Goal: Task Accomplishment & Management: Manage account settings

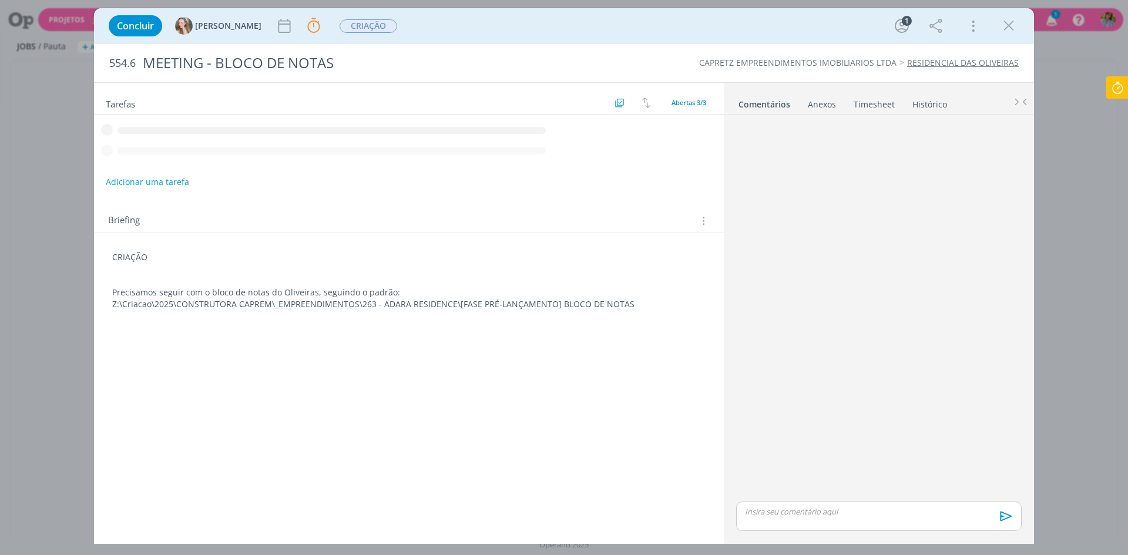
click at [1069, 79] on div "Concluir [PERSON_NAME] Parar Apontar Data * [DATE] Horas * 00:00 Tarefa Selecio…" at bounding box center [564, 277] width 1128 height 555
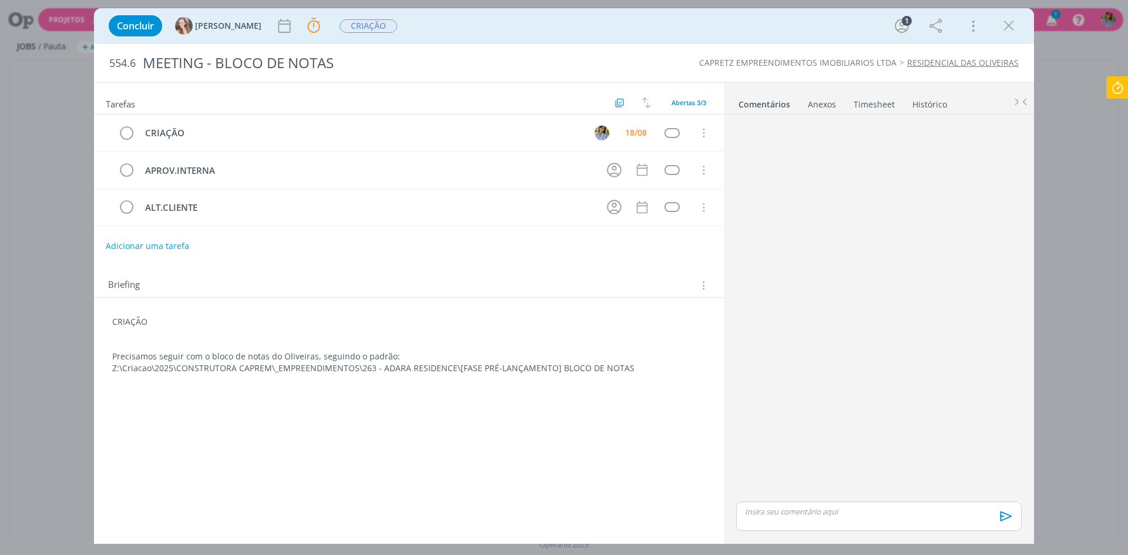
click at [1011, 25] on icon "dialog" at bounding box center [1009, 26] width 18 height 18
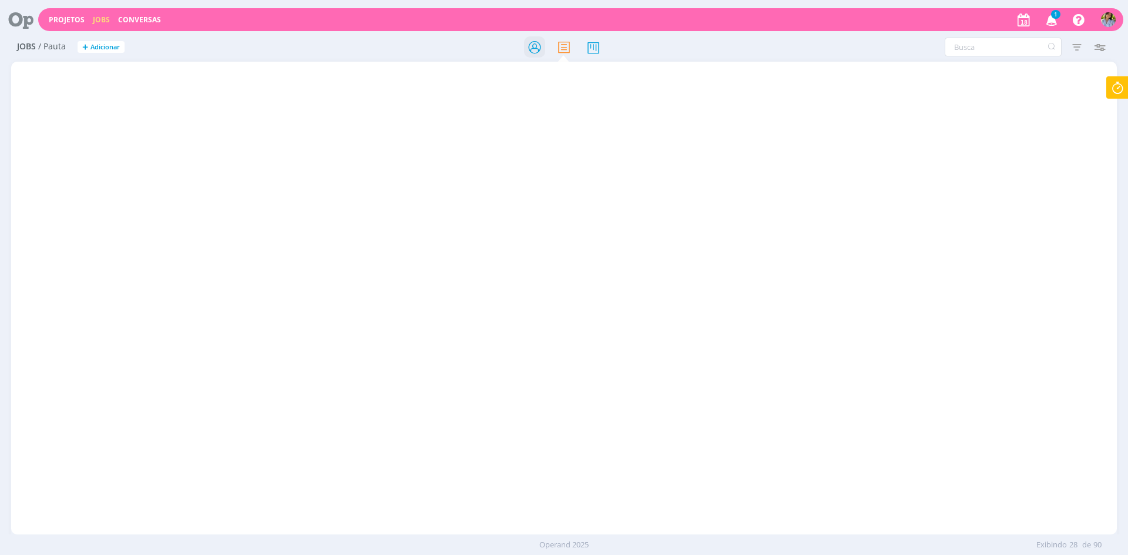
click at [534, 49] on icon at bounding box center [534, 47] width 21 height 23
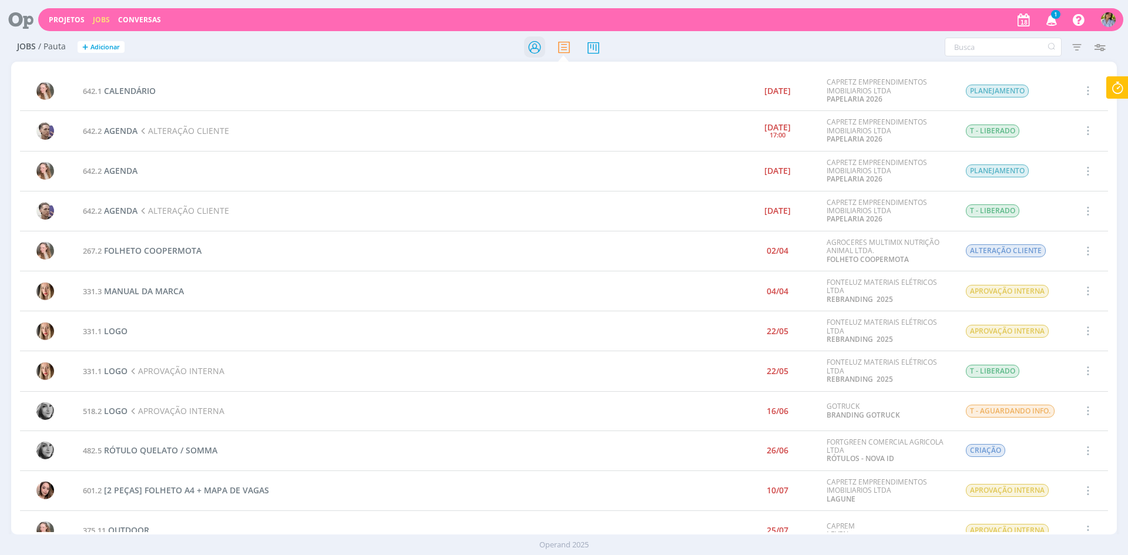
click at [532, 50] on icon at bounding box center [534, 47] width 21 height 23
click at [533, 48] on icon at bounding box center [534, 47] width 21 height 23
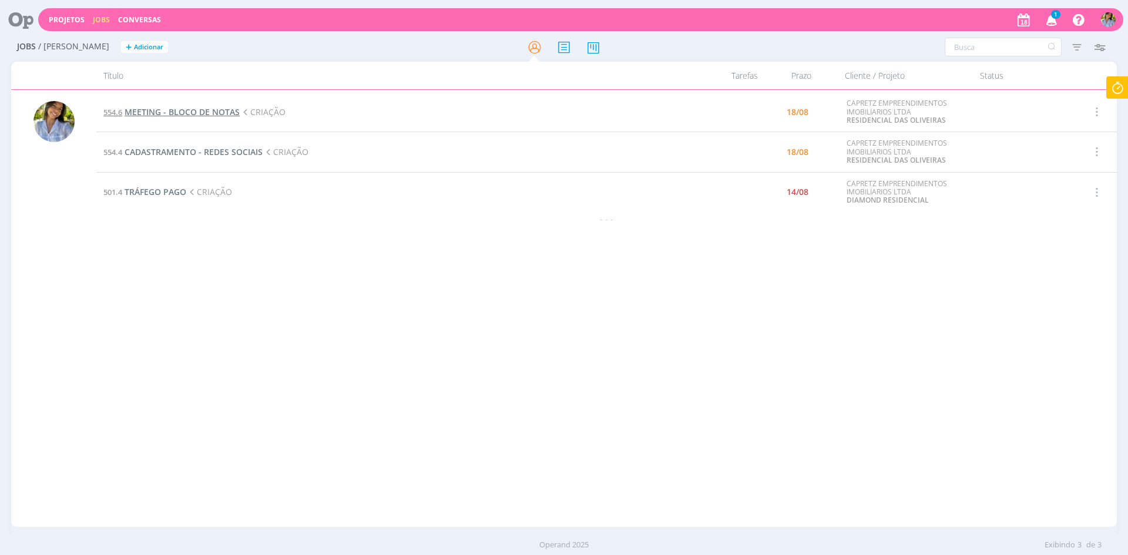
click at [182, 112] on span "MEETING - BLOCO DE NOTAS" at bounding box center [182, 111] width 115 height 11
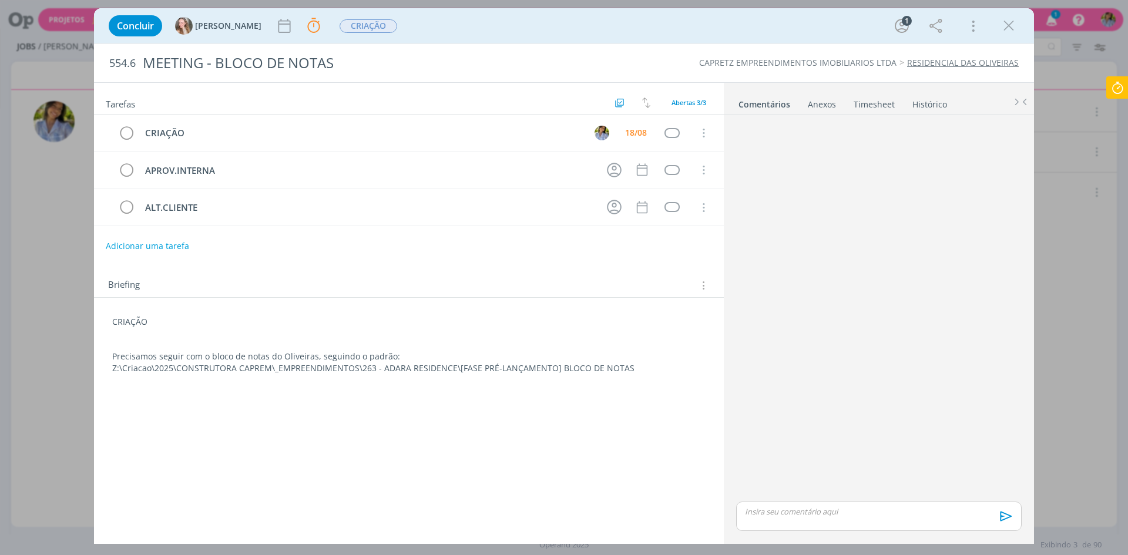
click at [774, 519] on div "dialog" at bounding box center [879, 516] width 286 height 29
click at [746, 486] on p ""Z:\Criacao\2025\CONSTRUTORA CAPREM\_EMPREENDIMENTOS\554 - RESIDENCIAL DAS OLIV…" at bounding box center [879, 494] width 267 height 22
click at [748, 487] on p ""Z:\Criacao\2025\CONSTRUTORA CAPREM\_EMPREENDIMENTOS\554 - RESIDENCIAL DAS OLIV…" at bounding box center [879, 494] width 267 height 22
click at [1010, 503] on p "Z:\Criacao\2025\CONSTRUTORA CAPREM\_EMPREENDIMENTOS\554 - RESIDENCIAL DAS OLIVE…" at bounding box center [879, 494] width 267 height 22
click at [746, 487] on p "Z:\Criacao\2025\CONSTRUTORA CAPREM\_EMPREENDIMENTOS\554 - RESIDENCIAL DAS OLIVE…" at bounding box center [879, 494] width 267 height 22
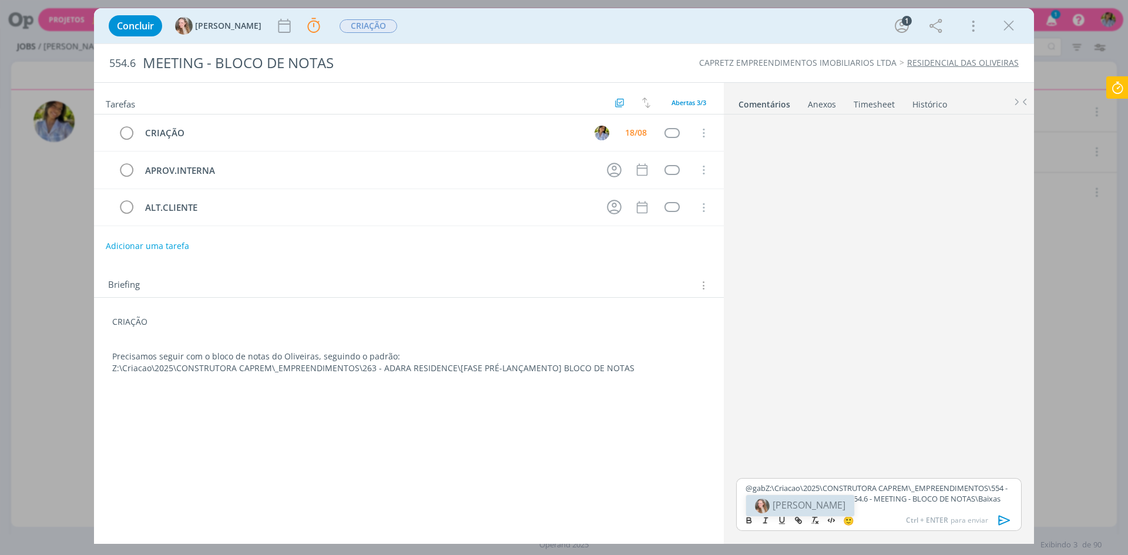
click at [771, 508] on li "[PERSON_NAME]" at bounding box center [800, 505] width 108 height 21
click at [1002, 521] on icon "dialog" at bounding box center [1005, 521] width 18 height 18
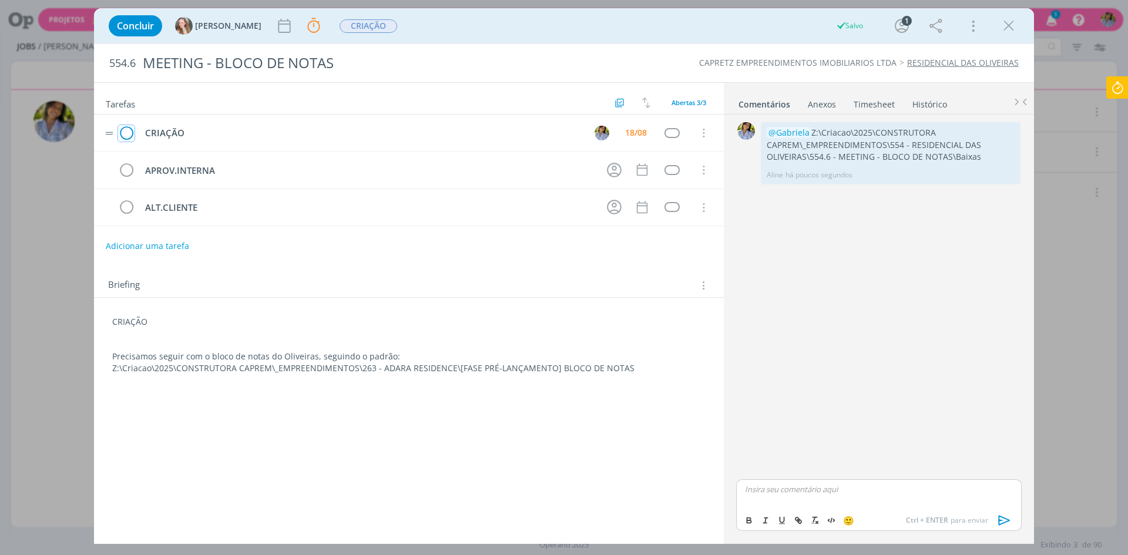
click at [129, 130] on icon "dialog" at bounding box center [126, 134] width 16 height 18
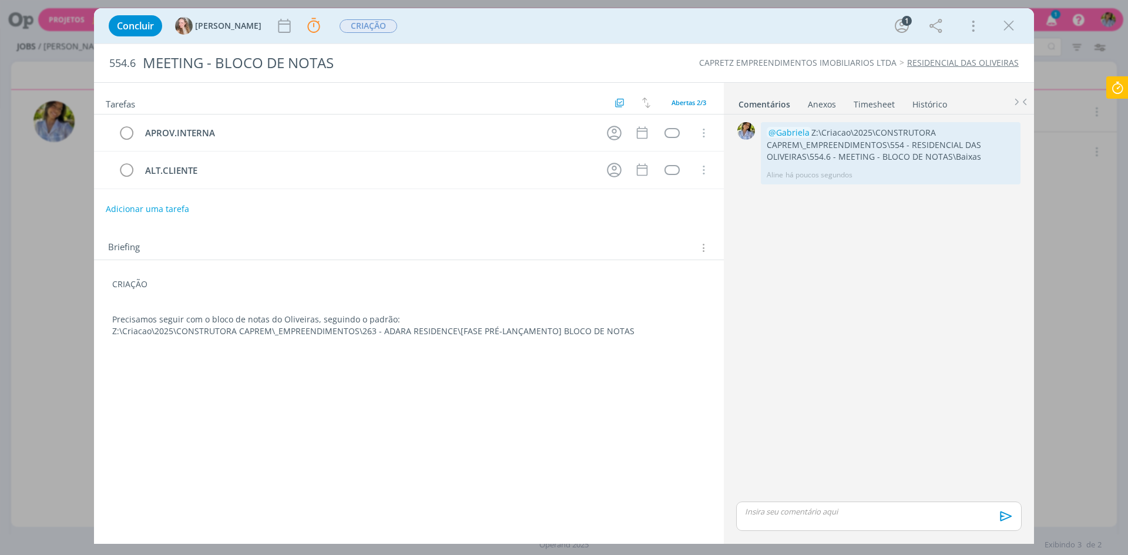
drag, startPoint x: 1011, startPoint y: 21, endPoint x: 1009, endPoint y: 26, distance: 6.1
click at [1010, 21] on icon "dialog" at bounding box center [1009, 26] width 18 height 18
click at [1011, 25] on div at bounding box center [564, 277] width 1128 height 555
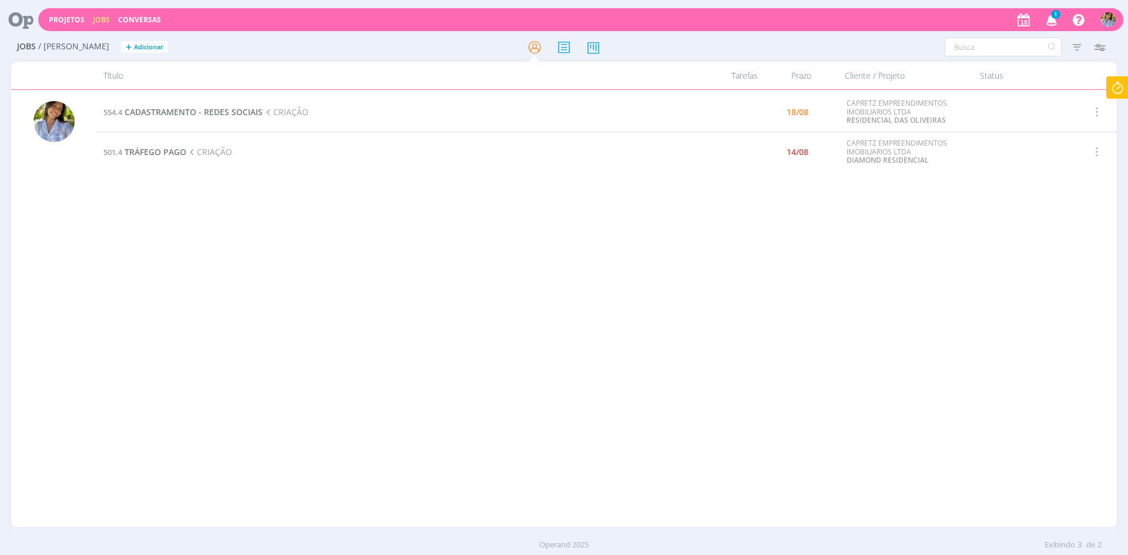
click at [1116, 90] on icon at bounding box center [1117, 87] width 21 height 23
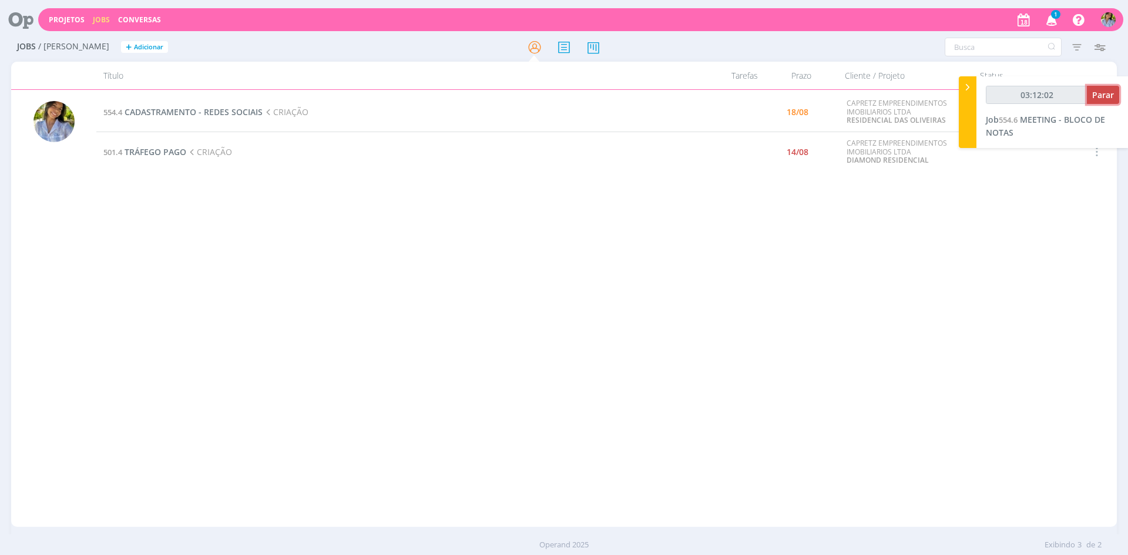
click at [1107, 97] on span "Parar" at bounding box center [1103, 94] width 22 height 11
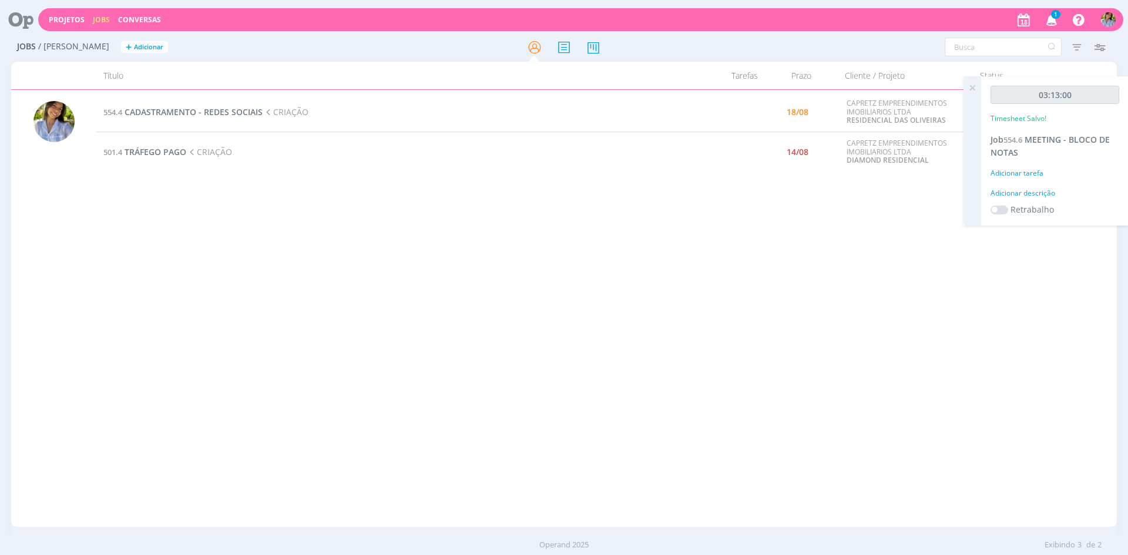
click at [975, 86] on icon at bounding box center [972, 87] width 21 height 23
